Goal: Navigation & Orientation: Find specific page/section

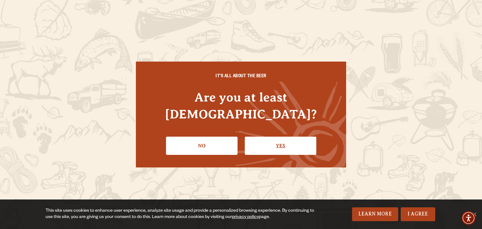
click at [283, 137] on link "Yes" at bounding box center [281, 146] width 72 height 18
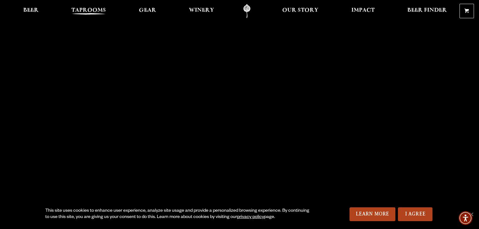
click at [82, 8] on span "Taprooms" at bounding box center [88, 10] width 35 height 5
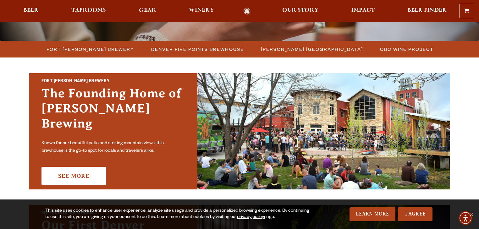
scroll to position [201, 0]
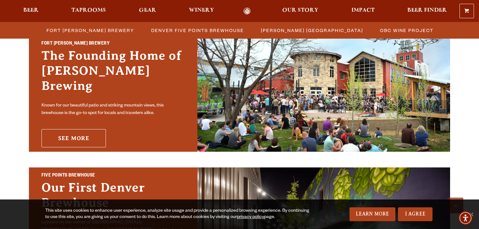
click at [73, 132] on link "See More" at bounding box center [73, 138] width 64 height 18
